Goal: Information Seeking & Learning: Learn about a topic

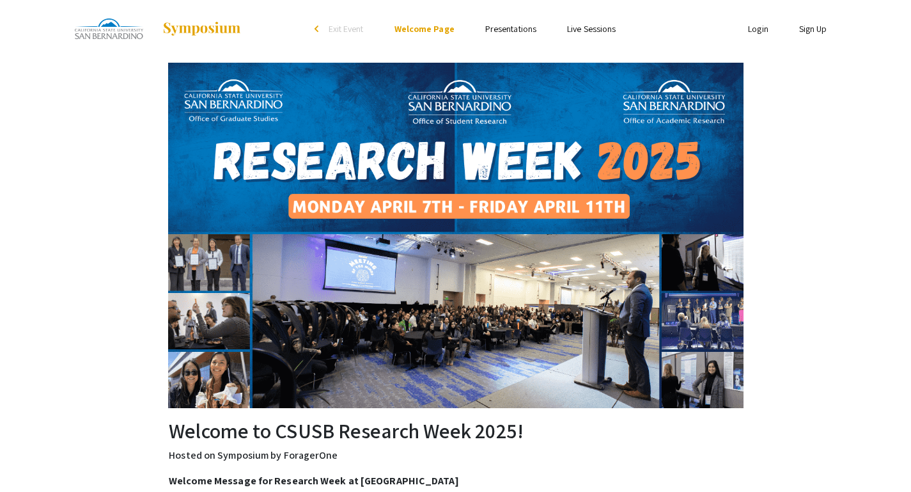
click at [500, 31] on link "Presentations" at bounding box center [510, 29] width 51 height 12
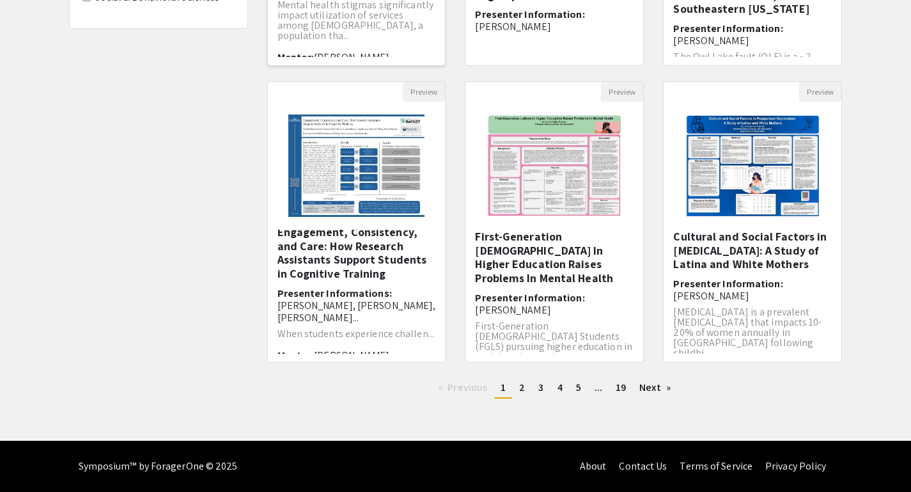
scroll to position [6, 0]
click at [523, 389] on span "2" at bounding box center [522, 387] width 6 height 13
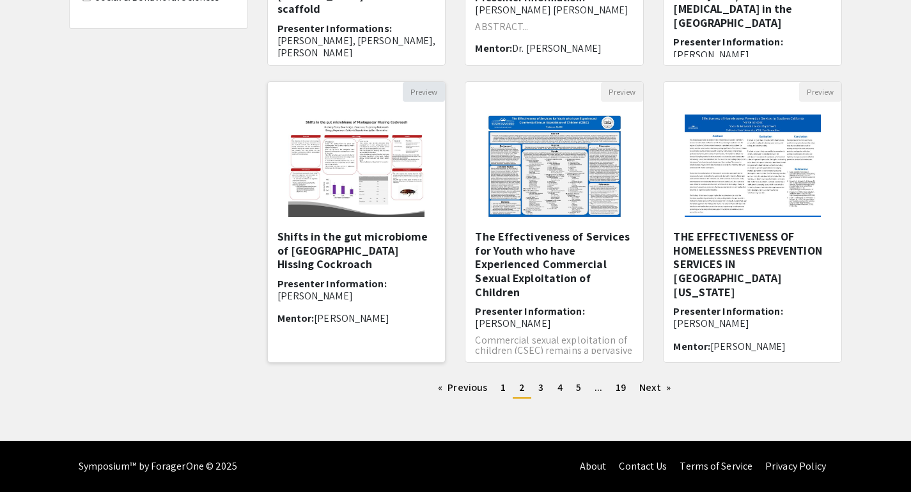
scroll to position [356, 0]
click at [546, 390] on link "page 3" at bounding box center [541, 387] width 18 height 19
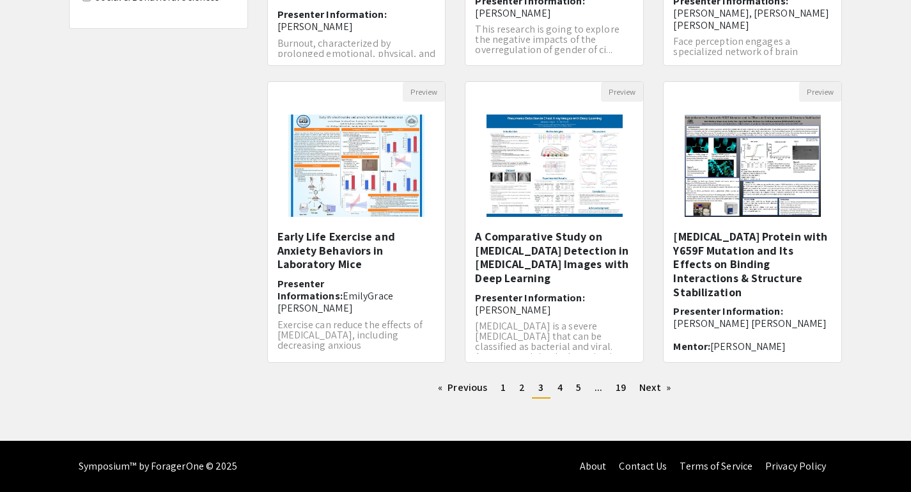
scroll to position [356, 0]
click at [556, 394] on link "page 4" at bounding box center [560, 387] width 18 height 19
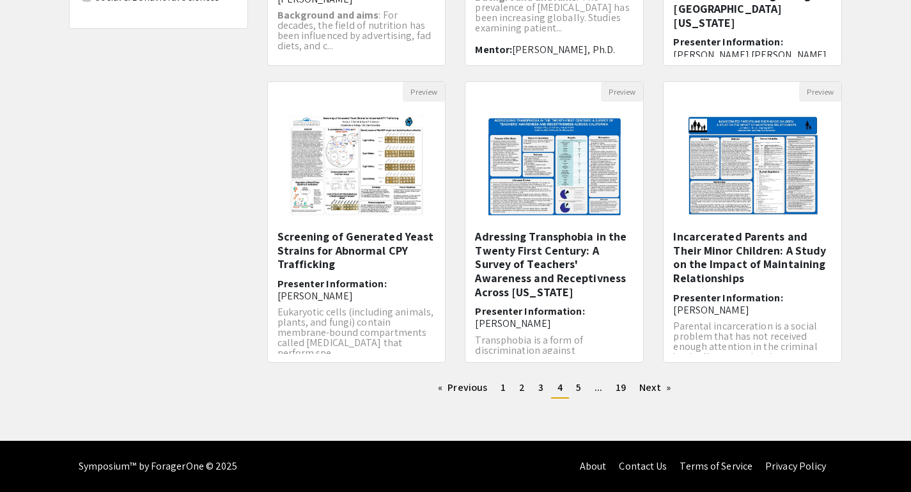
scroll to position [356, 0]
click at [576, 390] on span "5" at bounding box center [578, 387] width 5 height 13
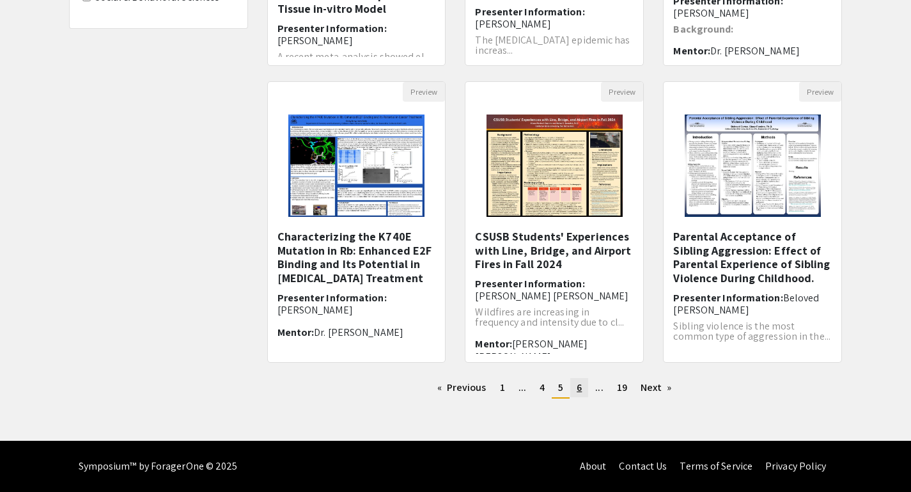
scroll to position [356, 0]
click at [586, 392] on link "page 6" at bounding box center [580, 387] width 18 height 19
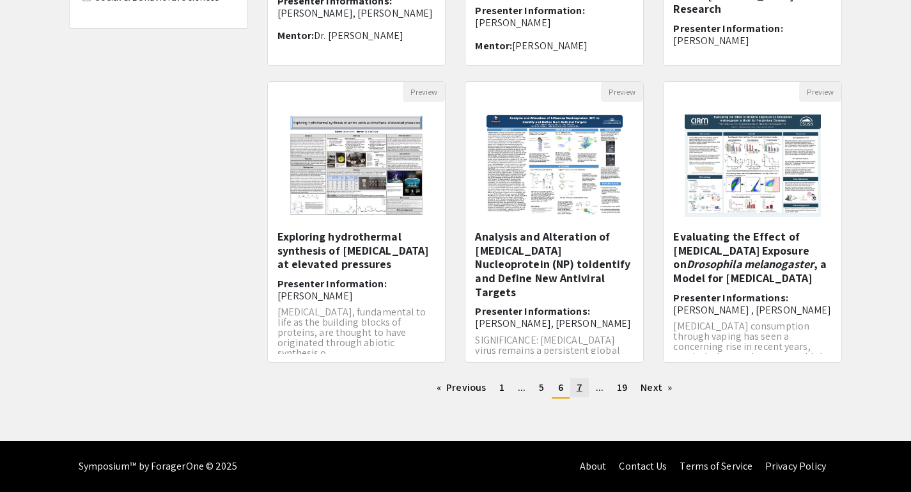
scroll to position [356, 0]
click at [583, 393] on link "page 7" at bounding box center [580, 387] width 19 height 19
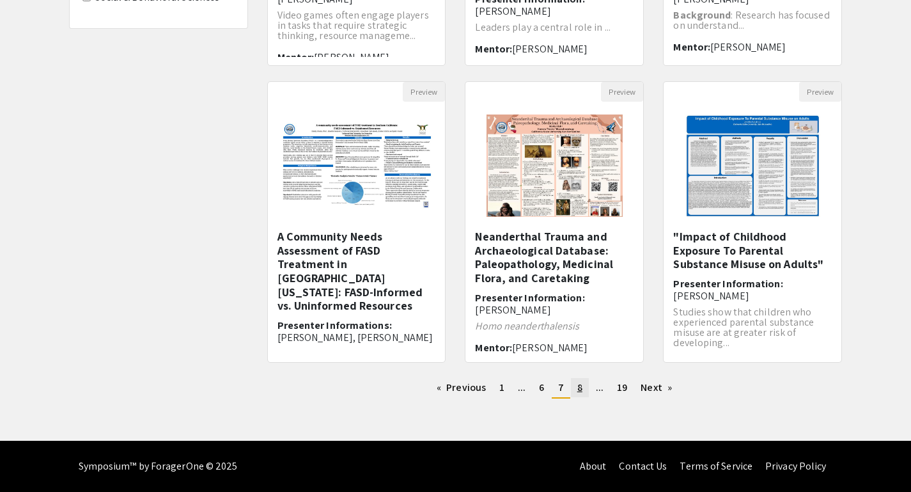
scroll to position [356, 0]
click at [581, 387] on span "8" at bounding box center [580, 387] width 5 height 13
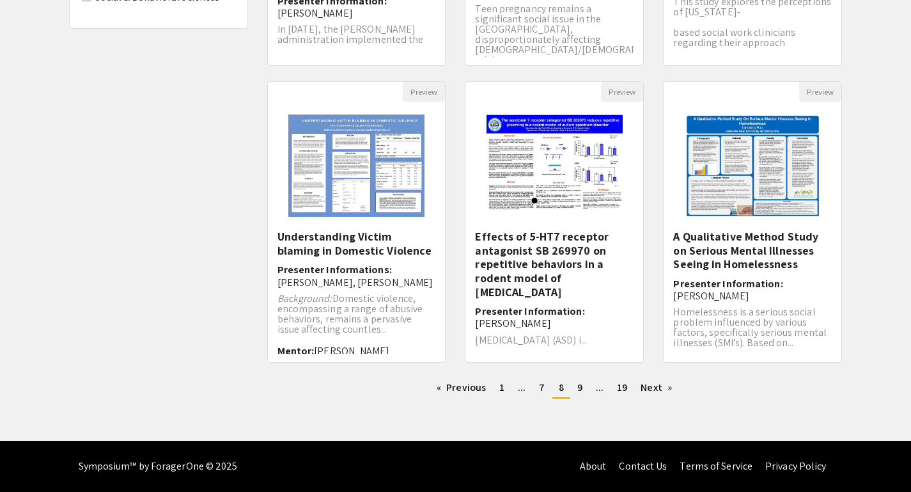
scroll to position [356, 0]
click at [549, 391] on link "page 7" at bounding box center [542, 387] width 19 height 19
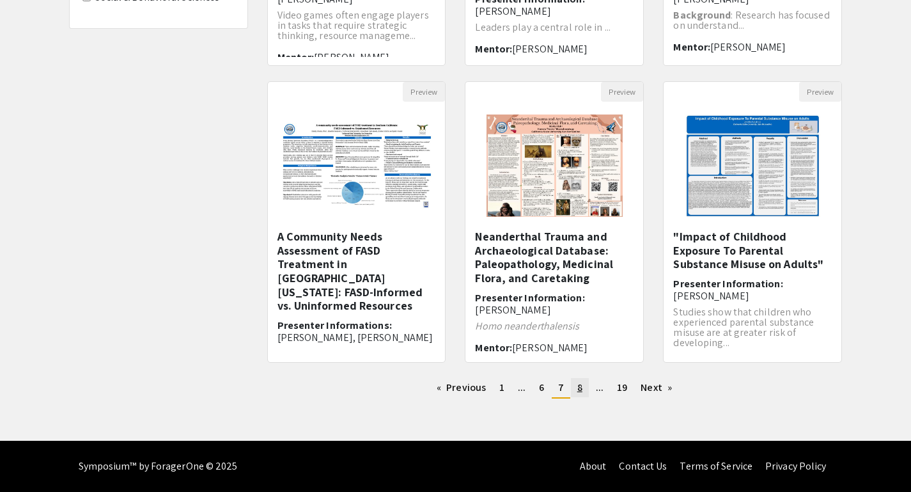
click at [576, 388] on link "page 8" at bounding box center [580, 387] width 18 height 19
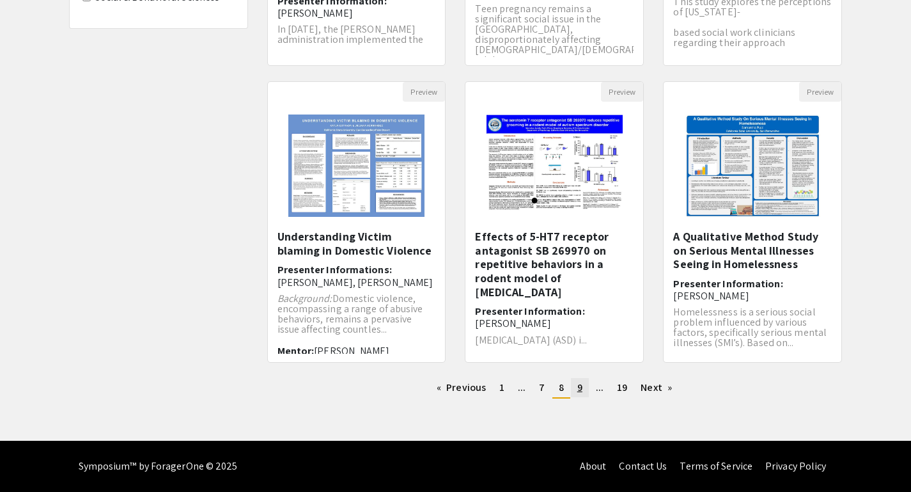
click at [582, 389] on link "page 9" at bounding box center [580, 387] width 18 height 19
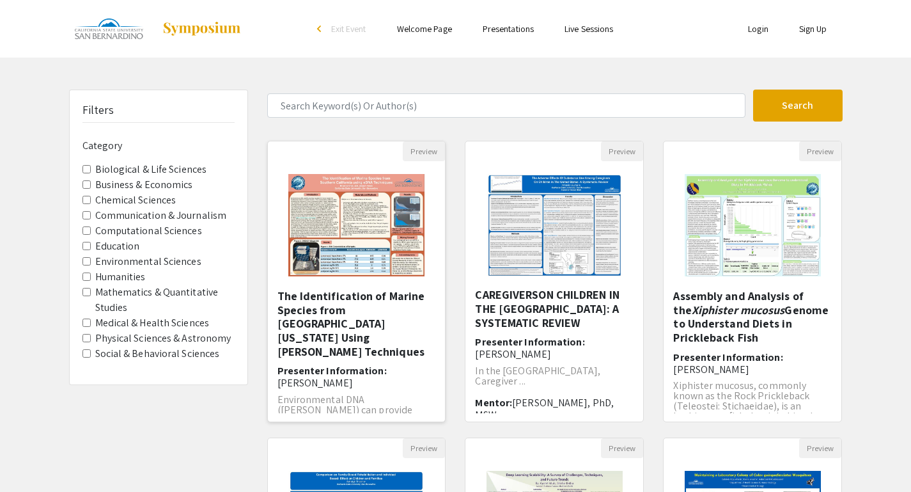
click at [303, 323] on h5 "The Identification of Marine Species from Southern California Using eDNA Techni…" at bounding box center [357, 323] width 159 height 69
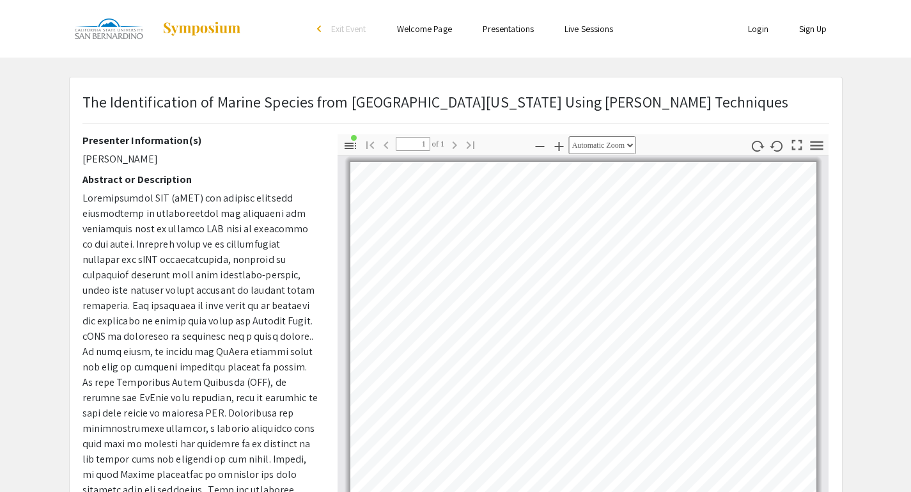
select select "page-width"
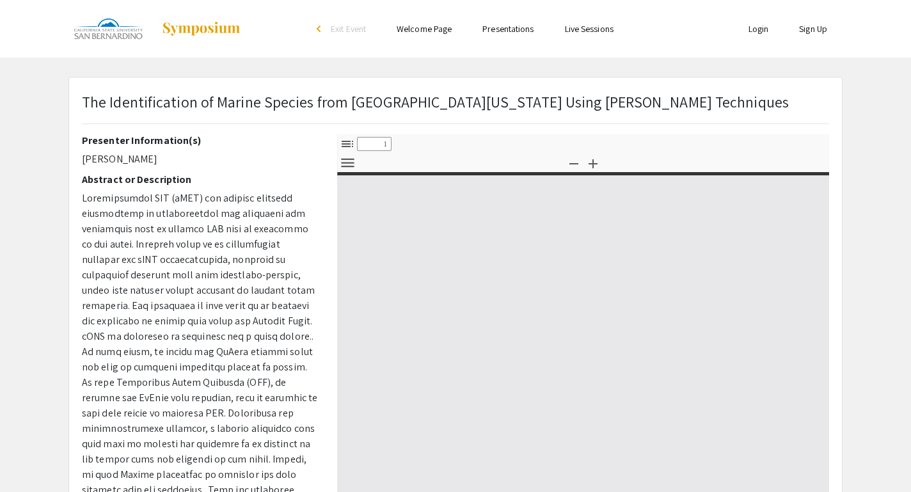
type input "0"
select select "custom"
